Goal: Navigation & Orientation: Go to known website

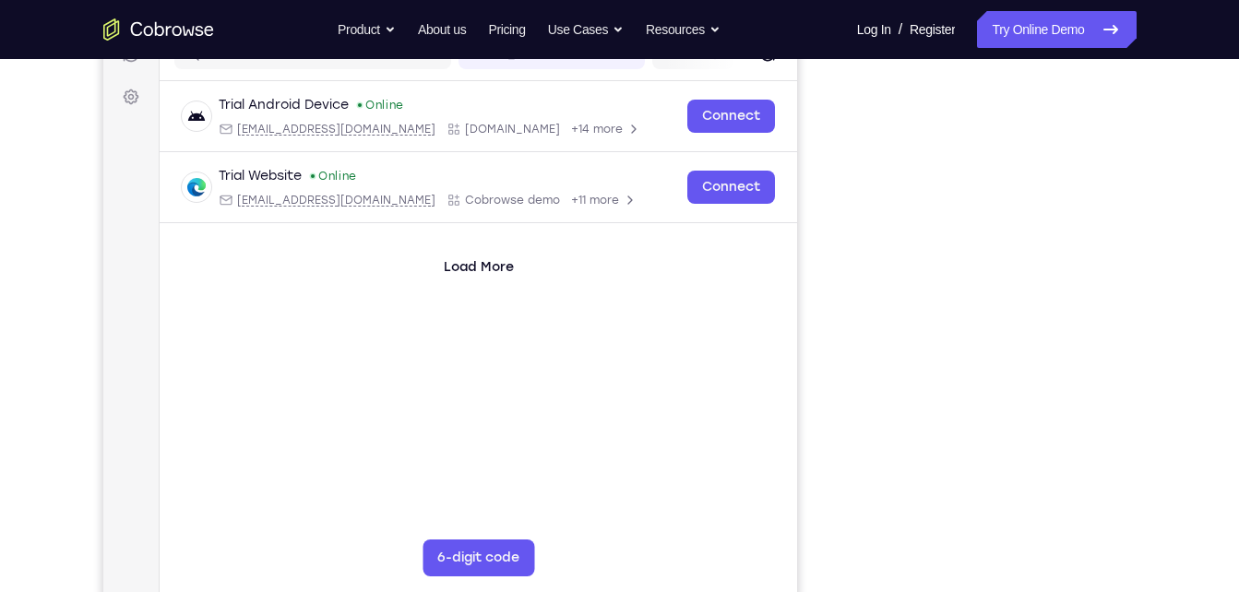
scroll to position [255, 0]
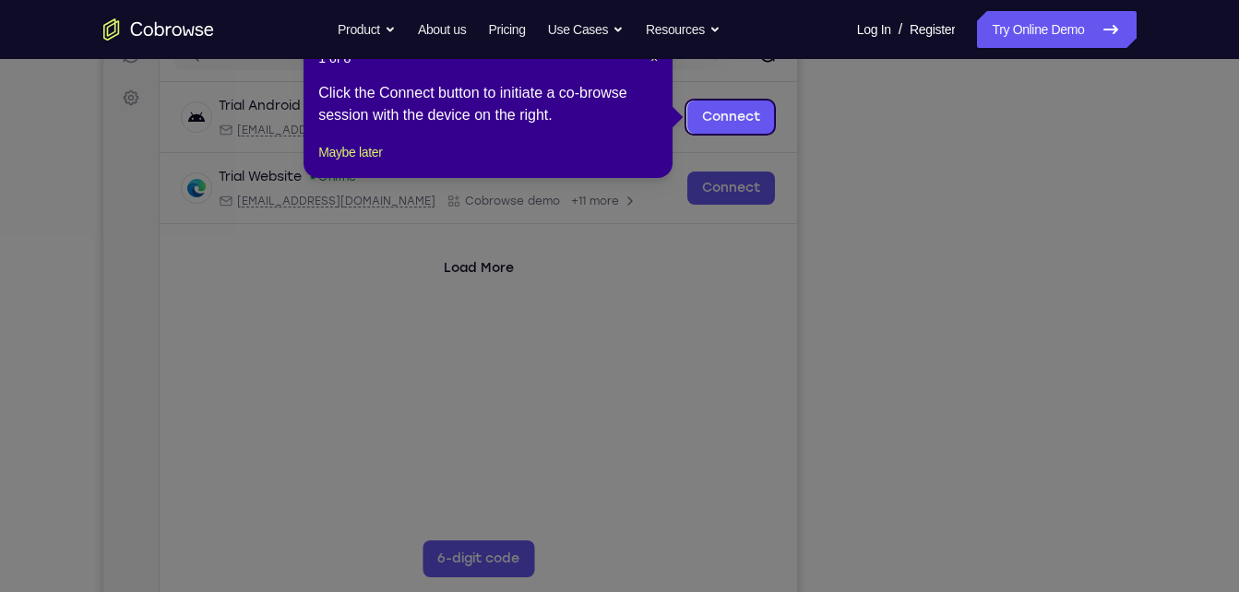
click at [1070, 492] on icon at bounding box center [626, 296] width 1253 height 592
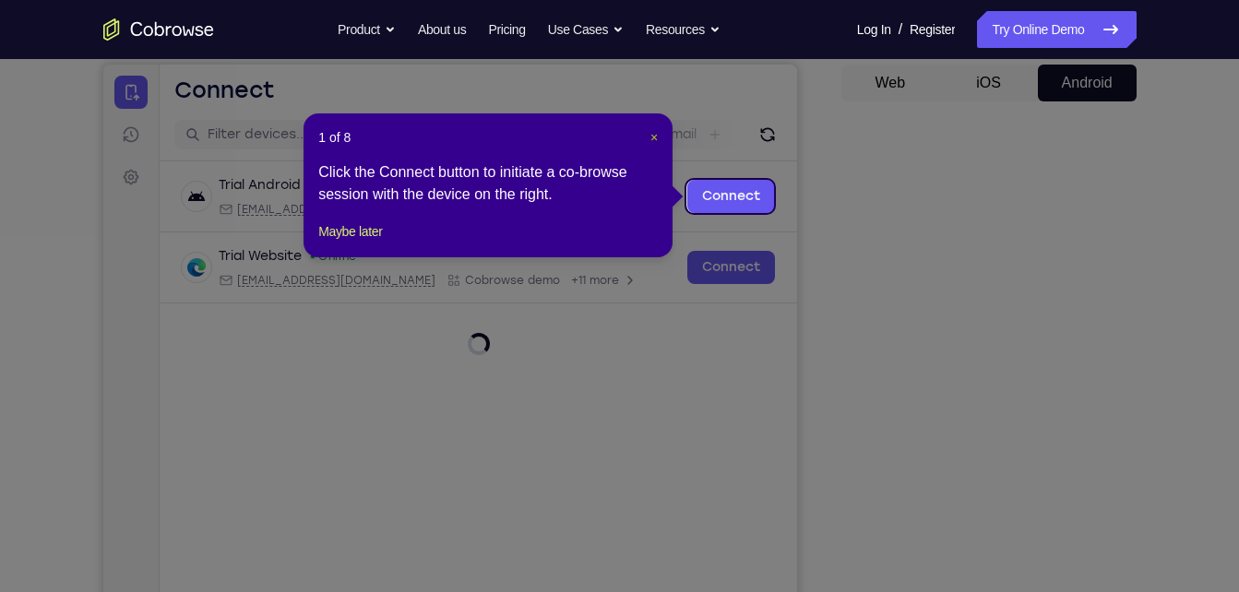
click at [657, 138] on span "×" at bounding box center [653, 137] width 7 height 15
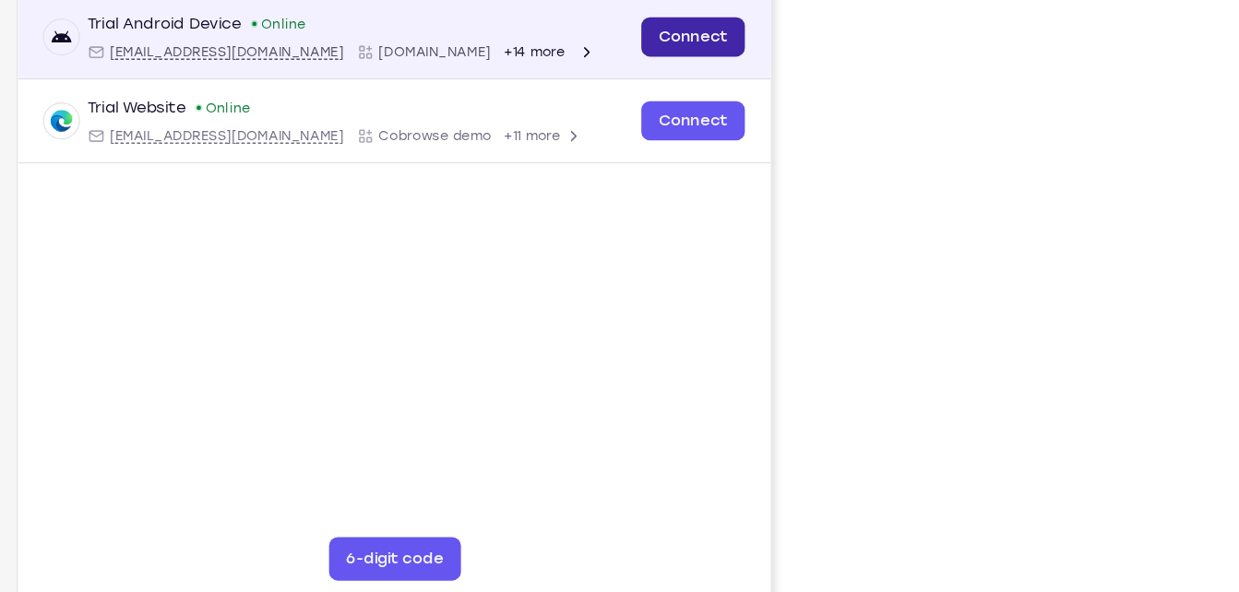
scroll to position [267, 0]
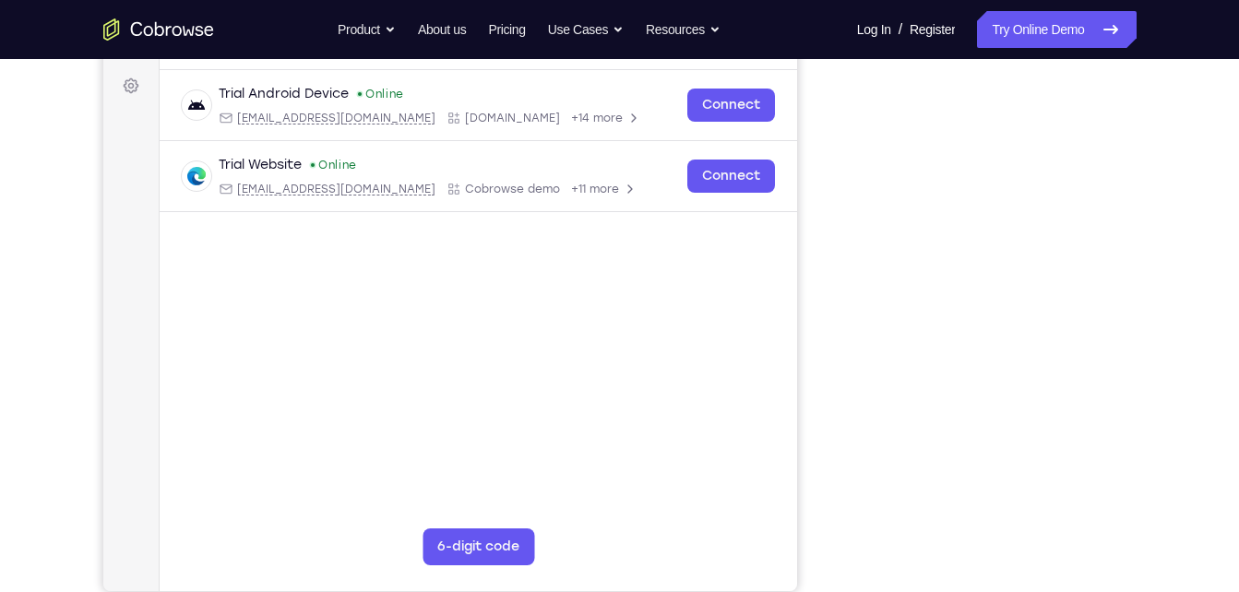
drag, startPoint x: 1124, startPoint y: 215, endPoint x: 1221, endPoint y: 295, distance: 126.5
click at [1221, 295] on div "Your Support Agent Your Customer Web iOS Android Next Steps We’d be happy to gi…" at bounding box center [619, 400] width 1239 height 1217
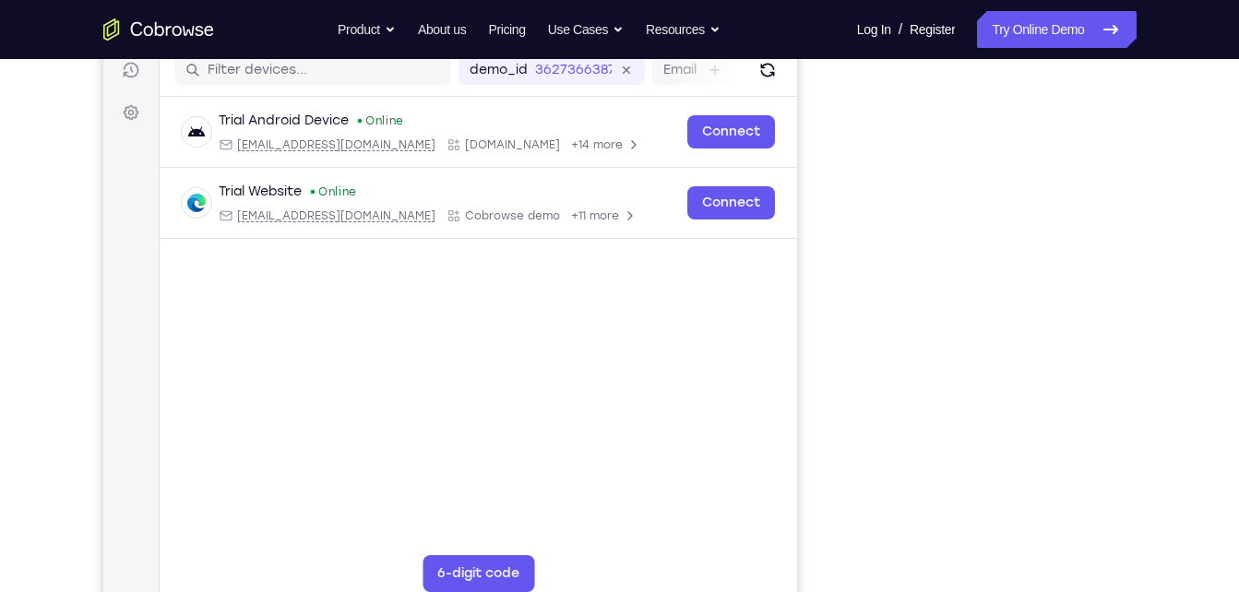
click at [1165, 374] on div "Your Support Agent Your Customer Web iOS Android Next Steps We’d be happy to gi…" at bounding box center [620, 427] width 1181 height 1217
click at [830, 426] on div "Your Support Agent Your Customer Web iOS Android" at bounding box center [619, 278] width 1033 height 682
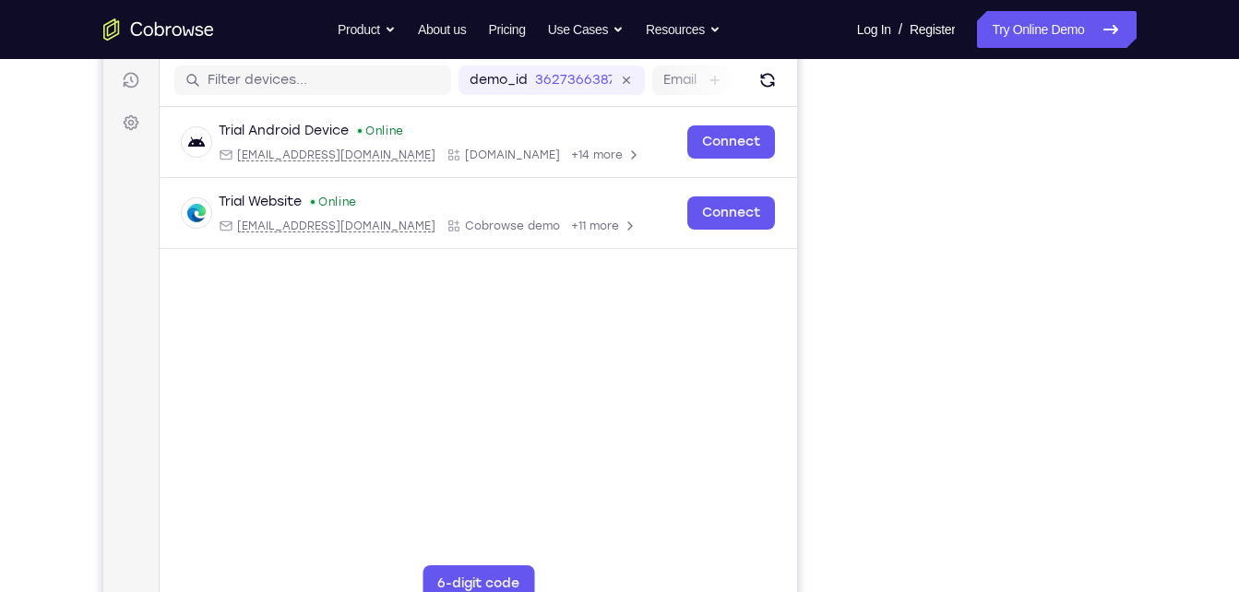
scroll to position [223, 0]
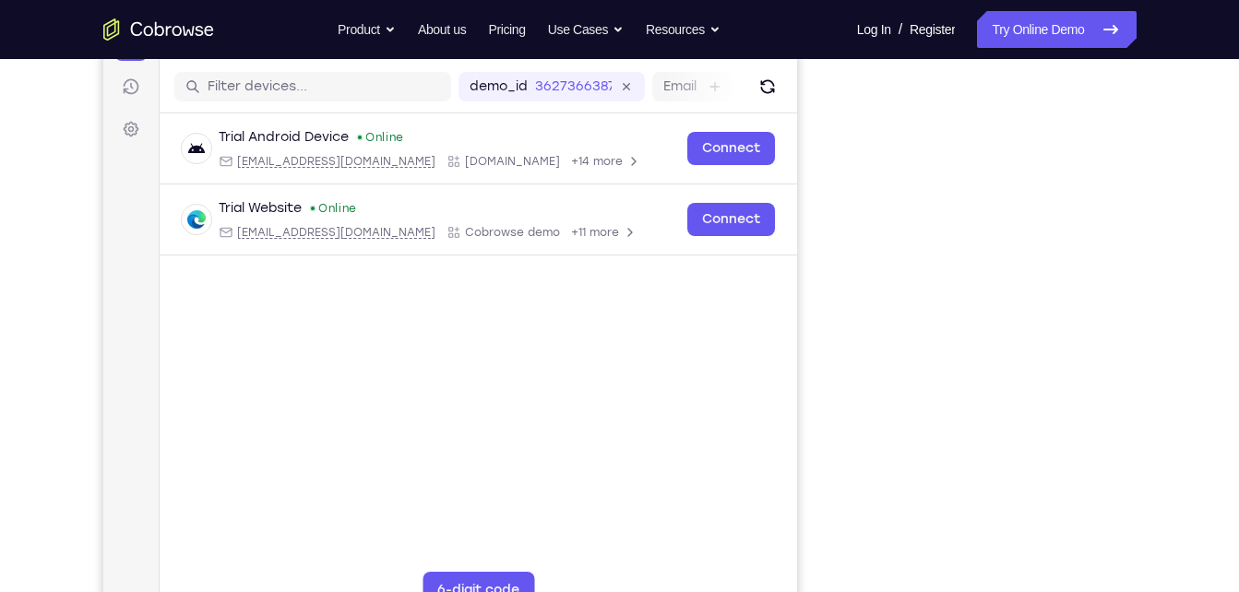
click at [274, 18] on div "Go back Powerful, Flexible and Trustworthy. Avoid all extra friction for both A…" at bounding box center [620, 29] width 1181 height 37
